Goal: Task Accomplishment & Management: Use online tool/utility

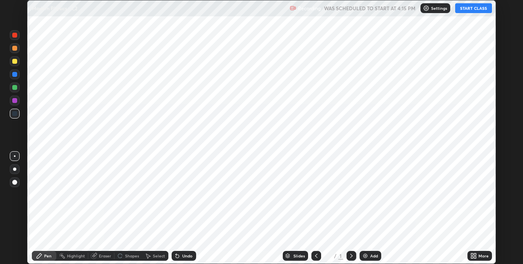
scroll to position [264, 522]
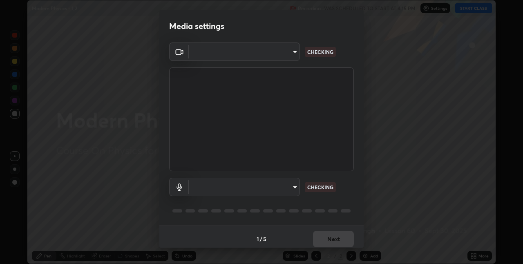
type input "60fceefa1ff133a458e9dacb52b3a7761017f46870fbbe5b76b29231bfb8dda7"
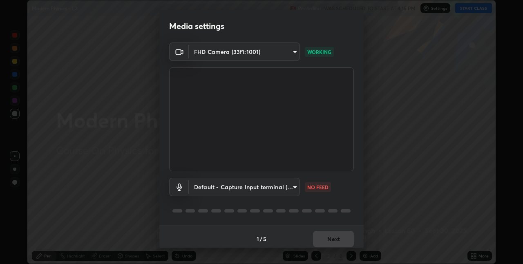
click at [287, 189] on body "Erase all Modern Physics - 1,2 Recording WAS SCHEDULED TO START AT 4:15 PM Sett…" at bounding box center [261, 132] width 523 height 264
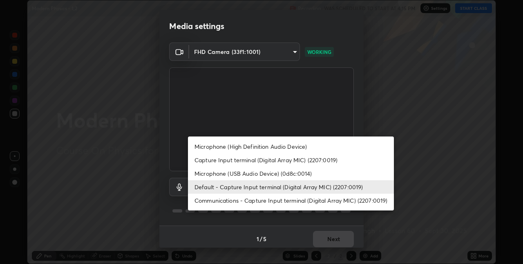
click at [282, 171] on li "Microphone (USB Audio Device) (0d8c:0014)" at bounding box center [291, 173] width 206 height 13
type input "a77103da4b3dac45a3c847deae51cfabe7392730c035e01ddd64089d88e0a711"
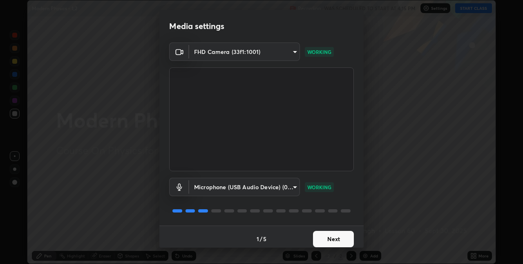
scroll to position [4, 0]
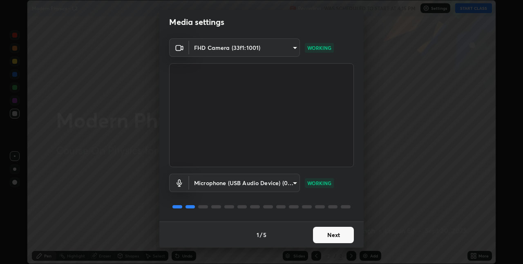
click at [335, 232] on button "Next" at bounding box center [333, 235] width 41 height 16
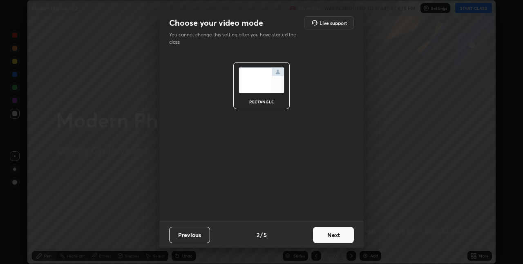
scroll to position [0, 0]
click at [337, 236] on button "Next" at bounding box center [333, 235] width 41 height 16
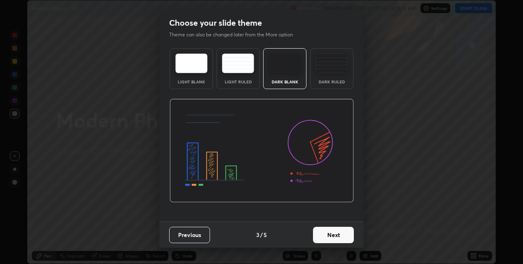
click at [337, 236] on button "Next" at bounding box center [333, 235] width 41 height 16
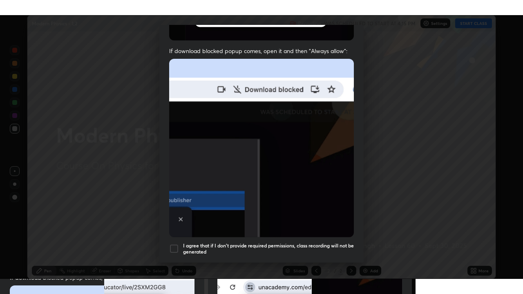
scroll to position [171, 0]
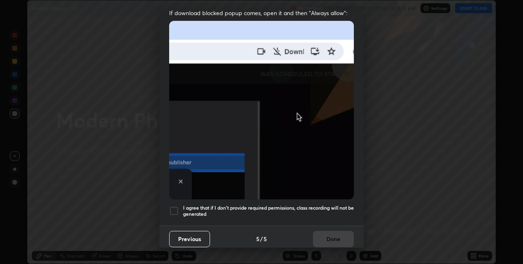
click at [319, 205] on h5 "I agree that if I don't provide required permissions, class recording will not …" at bounding box center [268, 211] width 171 height 13
click at [322, 232] on button "Done" at bounding box center [333, 239] width 41 height 16
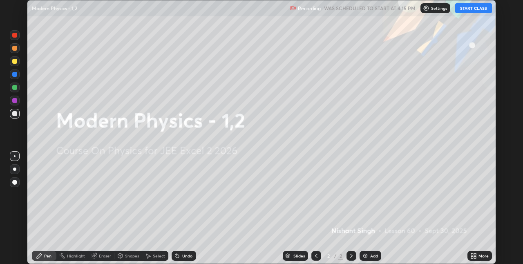
click at [471, 8] on button "START CLASS" at bounding box center [473, 8] width 37 height 10
click at [475, 256] on icon at bounding box center [475, 257] width 2 height 2
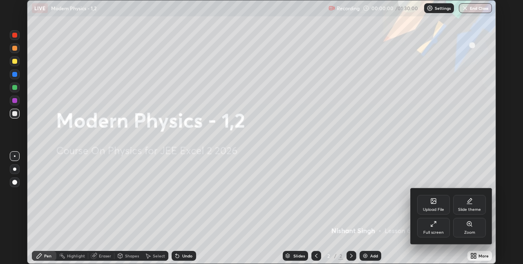
click at [439, 223] on div "Full screen" at bounding box center [433, 228] width 33 height 20
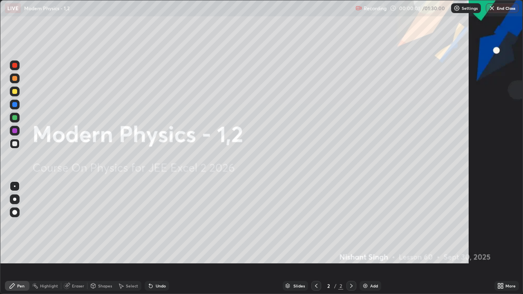
scroll to position [294, 523]
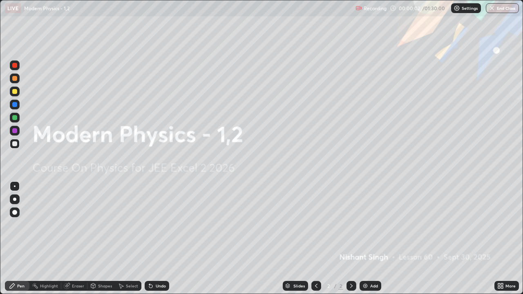
click at [367, 263] on img at bounding box center [365, 286] width 7 height 7
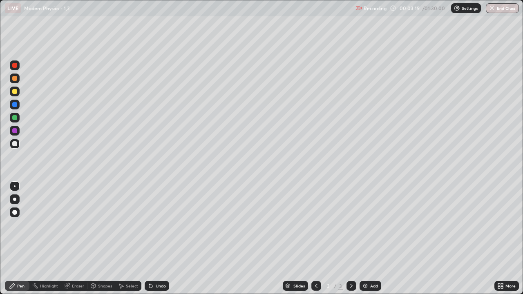
click at [13, 91] on div at bounding box center [14, 91] width 5 height 5
click at [17, 118] on div at bounding box center [14, 117] width 5 height 5
click at [15, 78] on div at bounding box center [14, 78] width 5 height 5
click at [16, 66] on div at bounding box center [14, 65] width 5 height 5
click at [15, 145] on div at bounding box center [14, 143] width 5 height 5
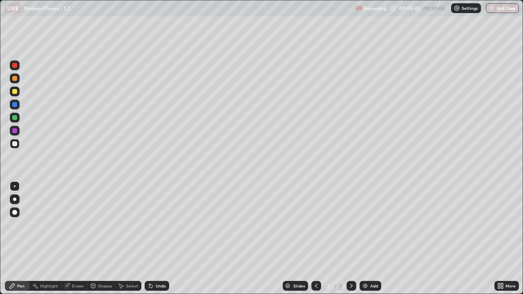
click at [15, 78] on div at bounding box center [14, 78] width 5 height 5
click at [13, 93] on div at bounding box center [14, 91] width 5 height 5
click at [78, 263] on div "Eraser" at bounding box center [78, 286] width 12 height 4
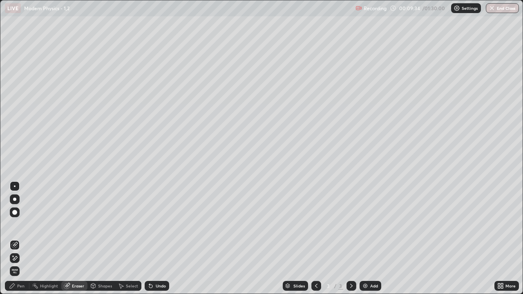
click at [21, 263] on div "Pen" at bounding box center [20, 286] width 7 height 4
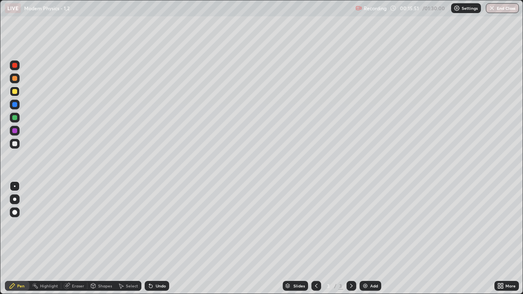
click at [156, 263] on div "Undo" at bounding box center [161, 286] width 10 height 4
click at [16, 66] on div at bounding box center [14, 65] width 5 height 5
click at [15, 143] on div at bounding box center [14, 143] width 5 height 5
click at [159, 263] on div "Undo" at bounding box center [157, 286] width 24 height 10
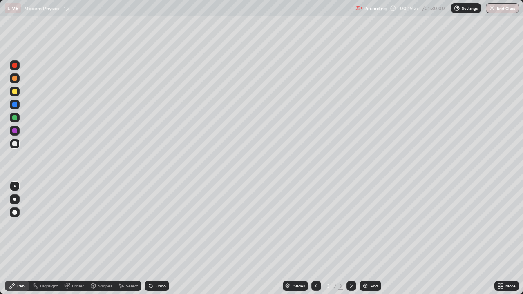
click at [159, 263] on div "Undo" at bounding box center [157, 286] width 24 height 10
click at [158, 263] on div "Undo" at bounding box center [157, 286] width 24 height 10
click at [350, 263] on icon at bounding box center [351, 286] width 7 height 7
click at [376, 263] on div "Add" at bounding box center [370, 286] width 22 height 10
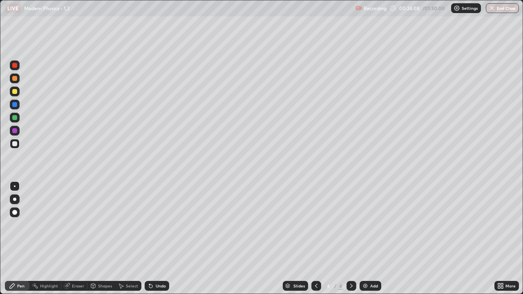
click at [14, 144] on div at bounding box center [14, 143] width 5 height 5
click at [15, 90] on div at bounding box center [14, 91] width 5 height 5
click at [17, 67] on div at bounding box center [15, 65] width 10 height 10
click at [16, 145] on div at bounding box center [14, 143] width 5 height 5
click at [149, 263] on icon at bounding box center [150, 286] width 3 height 3
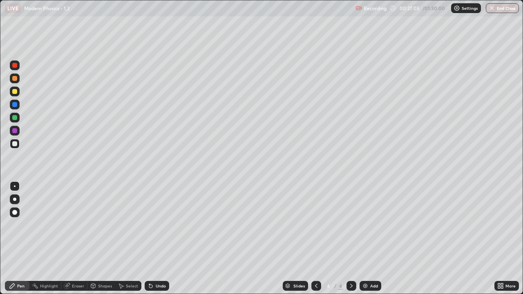
click at [149, 263] on icon at bounding box center [150, 286] width 3 height 3
click at [154, 263] on div "Undo" at bounding box center [157, 286] width 24 height 10
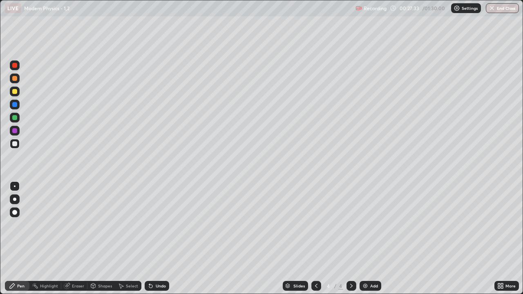
click at [156, 263] on div "Undo" at bounding box center [157, 286] width 24 height 10
click at [14, 145] on div at bounding box center [14, 143] width 5 height 5
click at [16, 91] on div at bounding box center [14, 91] width 5 height 5
click at [371, 263] on div "Add" at bounding box center [374, 286] width 8 height 4
click at [18, 143] on div at bounding box center [15, 144] width 10 height 10
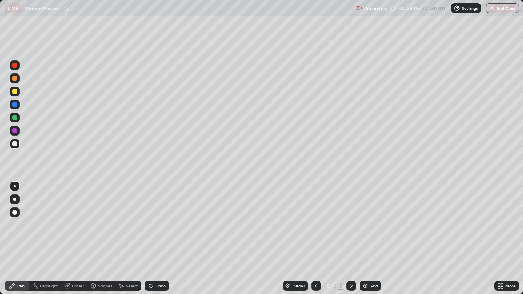
click at [15, 91] on div at bounding box center [14, 91] width 5 height 5
click at [15, 118] on div at bounding box center [14, 117] width 5 height 5
click at [370, 263] on div "Add" at bounding box center [374, 286] width 8 height 4
click at [18, 147] on div at bounding box center [15, 144] width 10 height 10
click at [15, 78] on div at bounding box center [14, 78] width 5 height 5
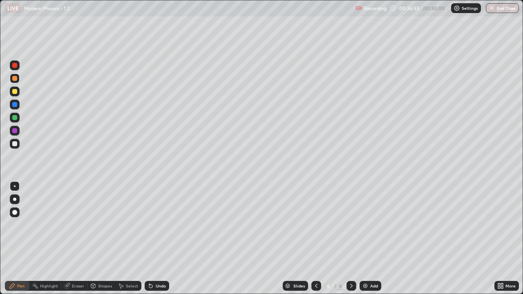
click at [16, 104] on div at bounding box center [14, 104] width 5 height 5
click at [16, 78] on div at bounding box center [14, 78] width 5 height 5
click at [149, 263] on icon at bounding box center [150, 286] width 3 height 3
click at [213, 263] on div "Slides 6 / 6 Add" at bounding box center [331, 286] width 325 height 16
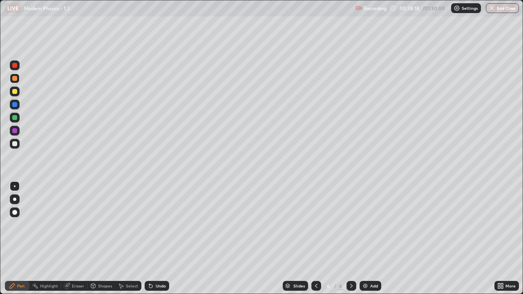
click at [209, 263] on div "Slides 6 / 6 Add" at bounding box center [331, 286] width 325 height 16
click at [16, 144] on div at bounding box center [14, 143] width 5 height 5
click at [370, 263] on div "Add" at bounding box center [374, 286] width 8 height 4
click at [153, 263] on div "Undo" at bounding box center [157, 286] width 24 height 10
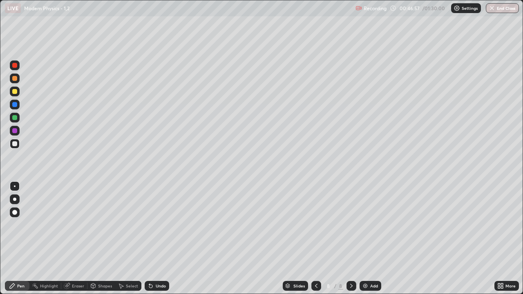
click at [153, 263] on div "Undo" at bounding box center [157, 286] width 24 height 10
click at [152, 263] on div "Undo" at bounding box center [157, 286] width 24 height 10
click at [14, 93] on div at bounding box center [14, 91] width 5 height 5
click at [11, 144] on div at bounding box center [15, 144] width 10 height 10
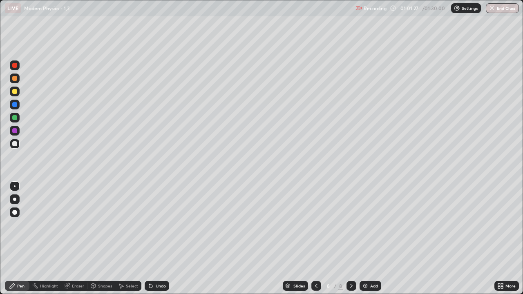
click at [352, 263] on div at bounding box center [351, 286] width 10 height 10
click at [373, 263] on div "Add" at bounding box center [370, 286] width 22 height 10
click at [16, 91] on div at bounding box center [14, 91] width 5 height 5
click at [152, 263] on div "Undo" at bounding box center [157, 286] width 24 height 10
click at [350, 263] on icon at bounding box center [351, 286] width 7 height 7
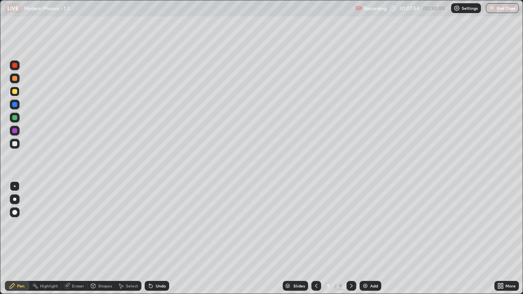
click at [367, 263] on img at bounding box center [365, 286] width 7 height 7
click at [16, 144] on div at bounding box center [14, 143] width 5 height 5
click at [15, 91] on div at bounding box center [14, 91] width 5 height 5
click at [16, 104] on div at bounding box center [14, 104] width 5 height 5
click at [350, 263] on icon at bounding box center [351, 286] width 7 height 7
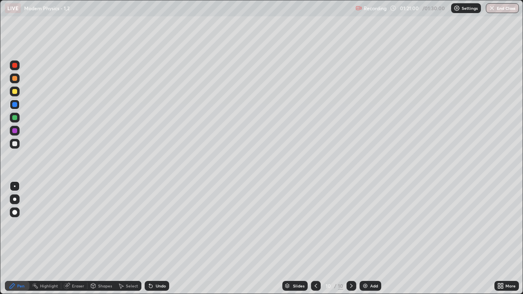
click at [371, 263] on div "Add" at bounding box center [374, 286] width 8 height 4
click at [19, 145] on div at bounding box center [15, 144] width 10 height 10
click at [14, 105] on div at bounding box center [14, 104] width 5 height 5
click at [13, 92] on div at bounding box center [14, 91] width 5 height 5
click at [158, 263] on div "Undo" at bounding box center [161, 286] width 10 height 4
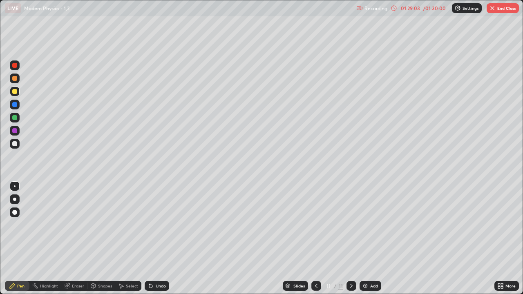
click at [497, 10] on button "End Class" at bounding box center [502, 8] width 32 height 10
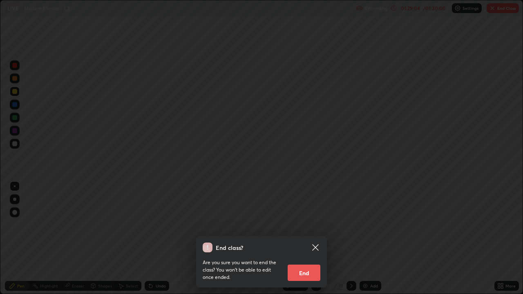
click at [307, 263] on button "End" at bounding box center [303, 273] width 33 height 16
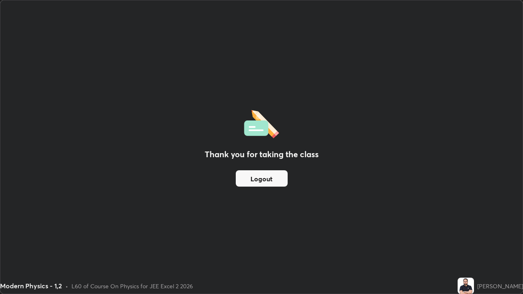
click at [267, 178] on button "Logout" at bounding box center [262, 178] width 52 height 16
